Goal: Task Accomplishment & Management: Manage account settings

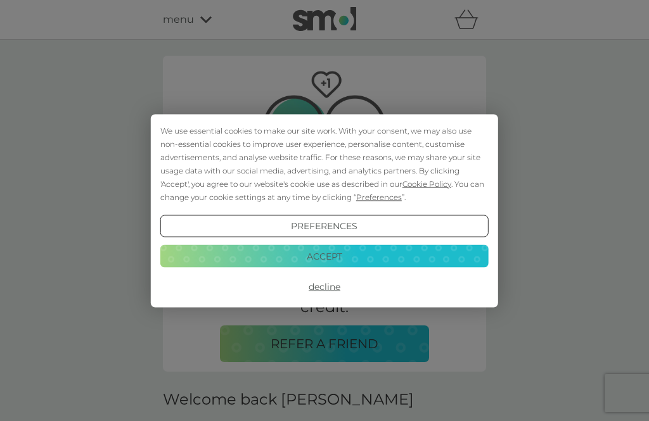
click at [355, 263] on button "Accept" at bounding box center [324, 256] width 328 height 23
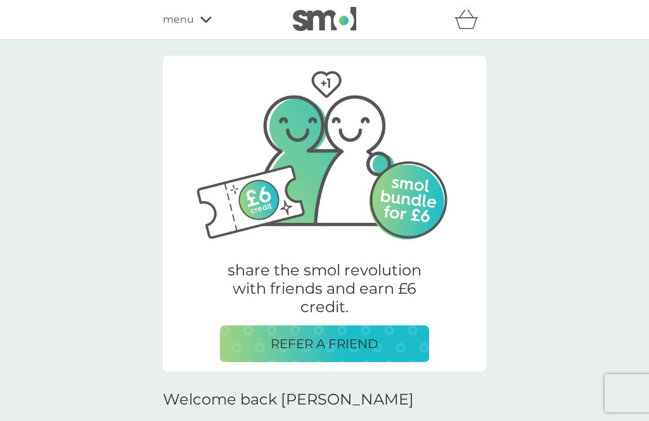
click at [208, 13] on div "menu" at bounding box center [217, 19] width 108 height 16
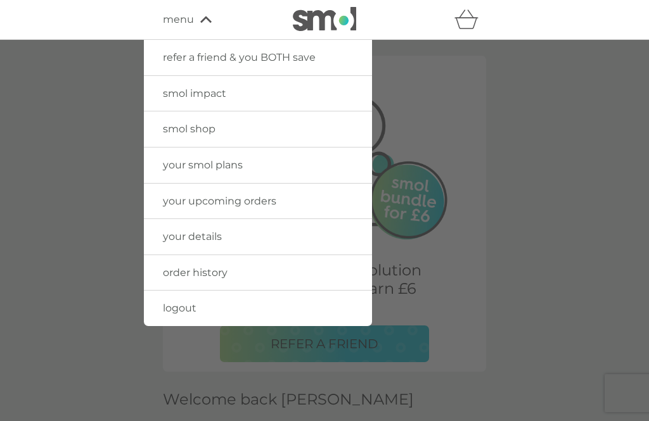
click at [322, 174] on link "your smol plans" at bounding box center [258, 165] width 228 height 35
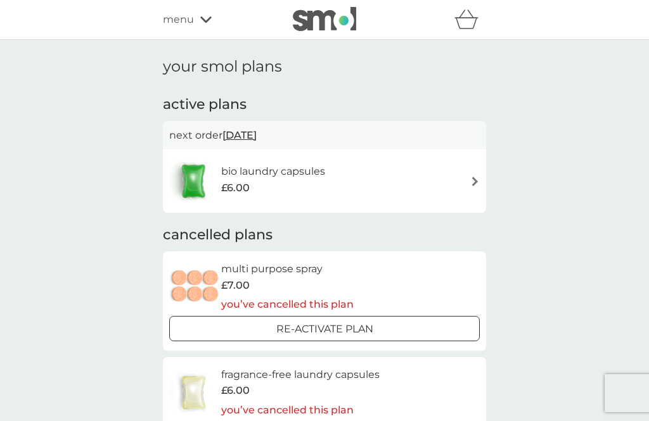
click at [478, 180] on img at bounding box center [475, 182] width 10 height 10
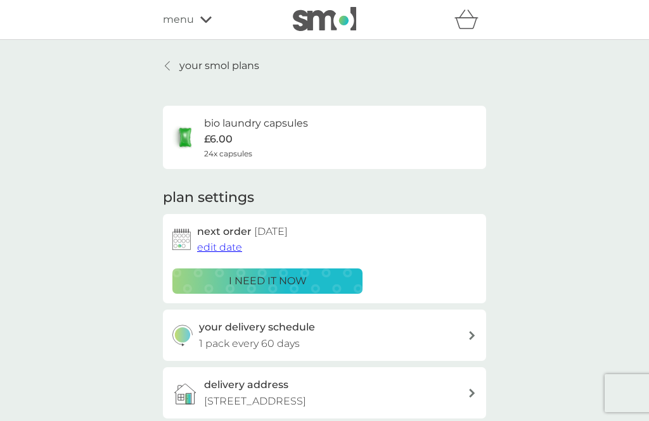
click at [214, 44] on div "your smol plans bio laundry capsules £6.00 24x capsules plan settings next orde…" at bounding box center [324, 342] width 649 height 604
click at [179, 62] on link "your smol plans" at bounding box center [211, 66] width 96 height 16
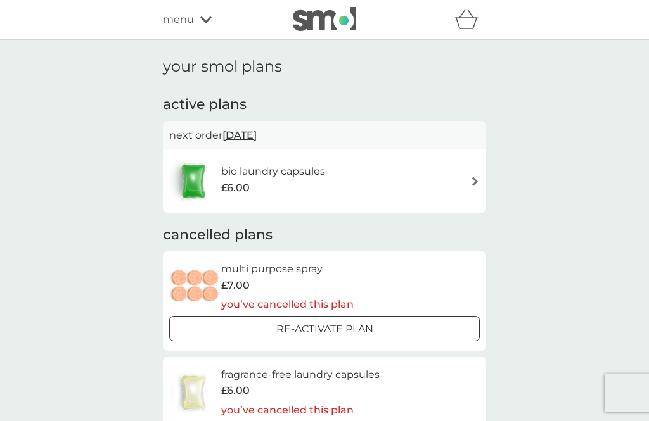
click at [474, 178] on img at bounding box center [475, 182] width 10 height 10
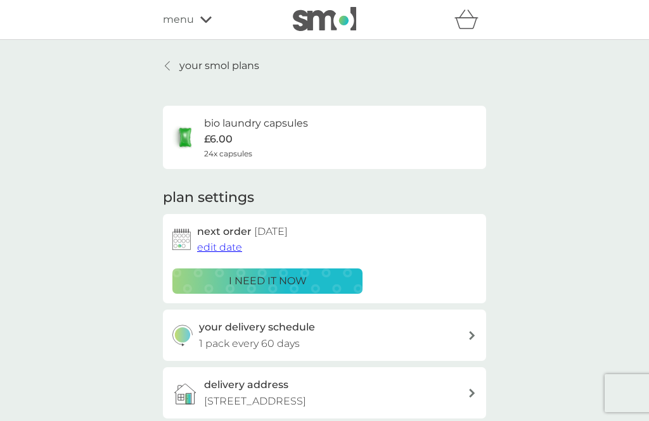
click at [205, 12] on div "menu" at bounding box center [217, 19] width 108 height 16
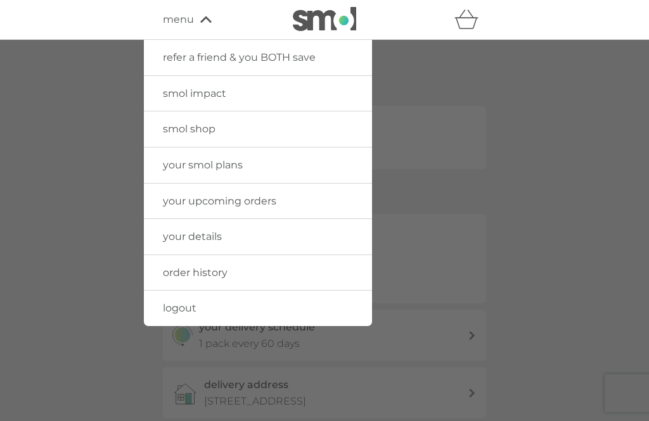
click at [231, 312] on link "logout" at bounding box center [258, 308] width 228 height 35
